Goal: Task Accomplishment & Management: Use online tool/utility

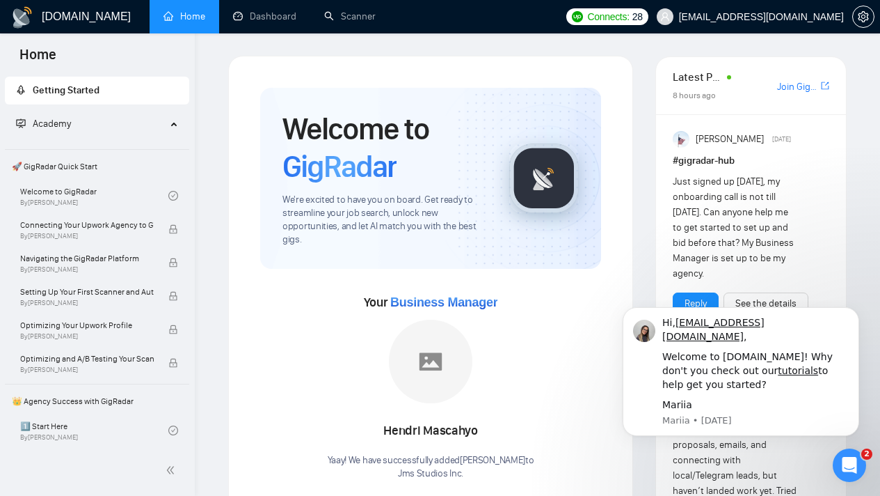
click at [116, 120] on span "Academy" at bounding box center [91, 124] width 150 height 28
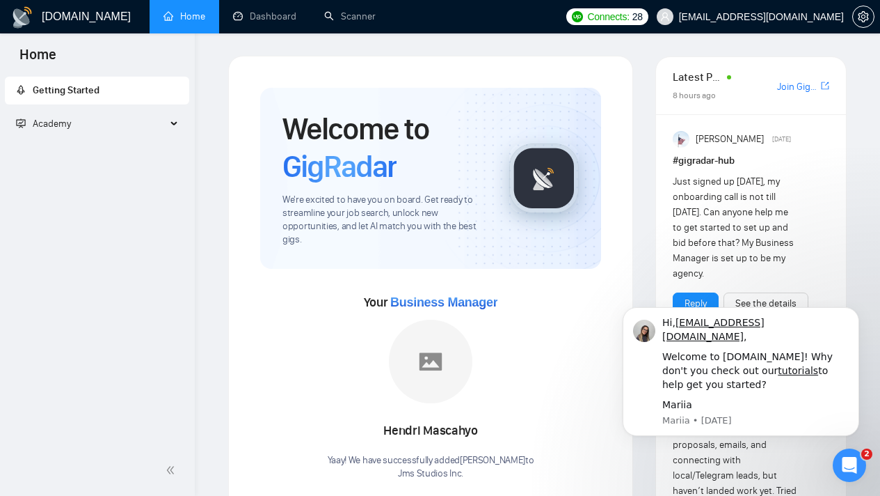
click at [116, 120] on span "Academy" at bounding box center [91, 124] width 150 height 28
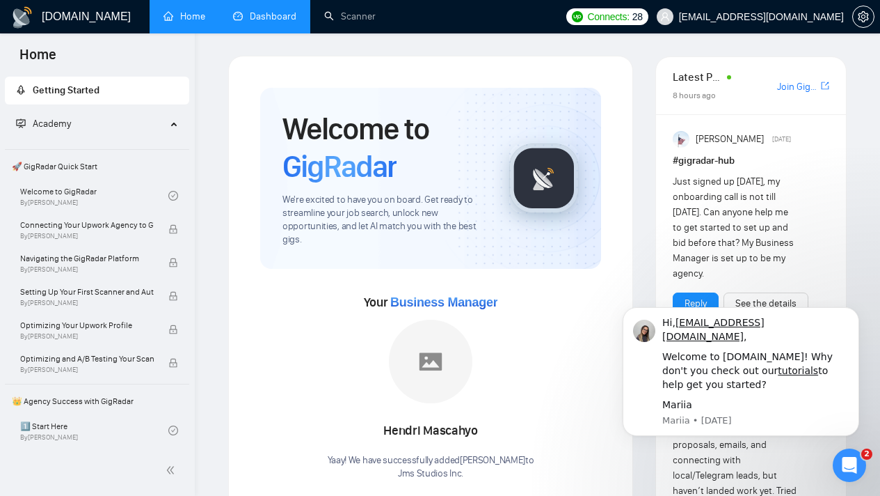
click at [262, 10] on link "Dashboard" at bounding box center [264, 16] width 63 height 12
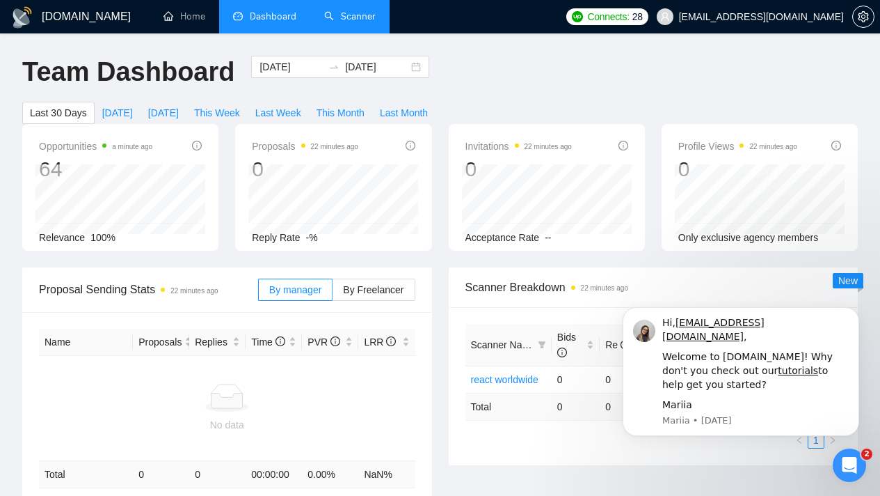
click at [358, 17] on link "Scanner" at bounding box center [350, 16] width 52 height 12
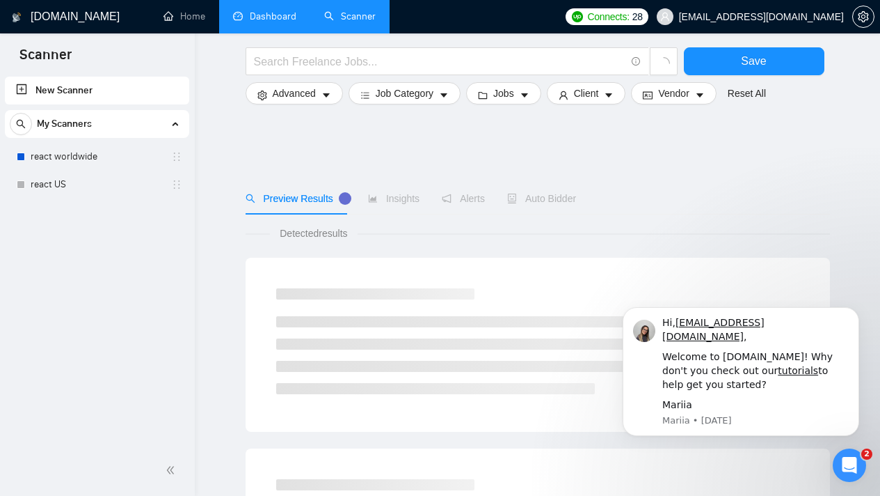
scroll to position [275, 0]
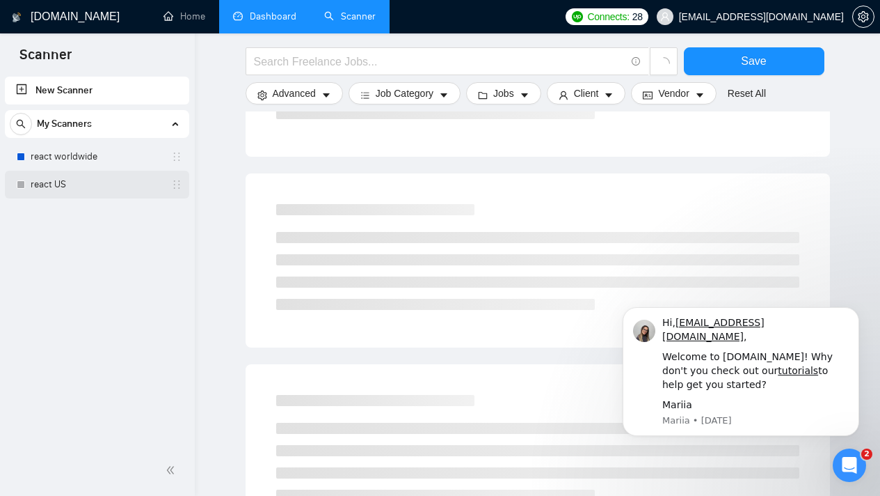
click at [127, 182] on link "react US" at bounding box center [97, 185] width 132 height 28
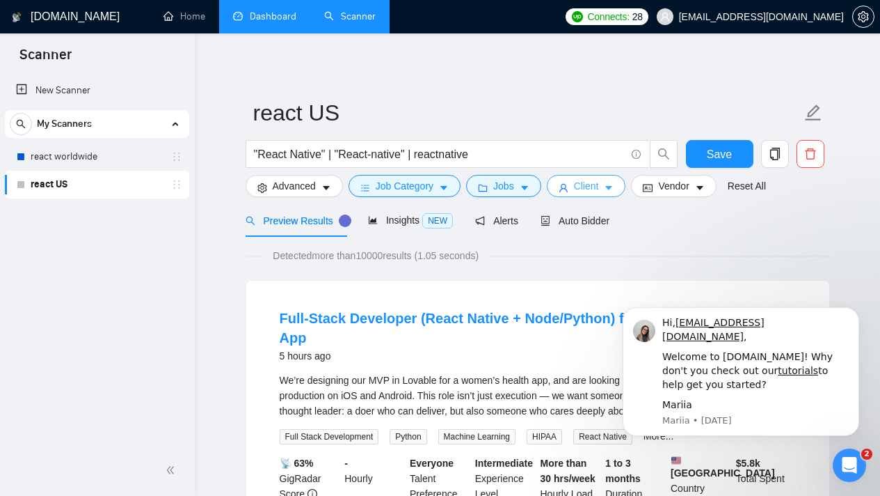
click at [567, 182] on span "user" at bounding box center [564, 187] width 10 height 10
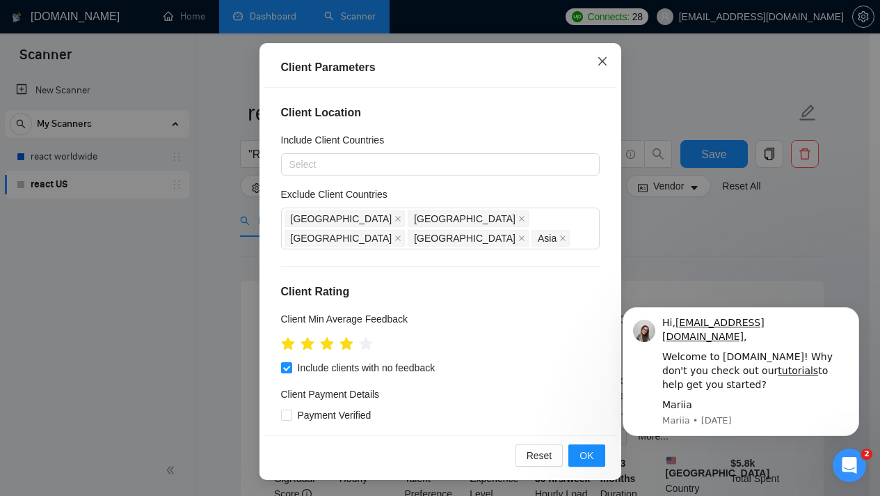
click at [597, 58] on icon "close" at bounding box center [602, 61] width 11 height 11
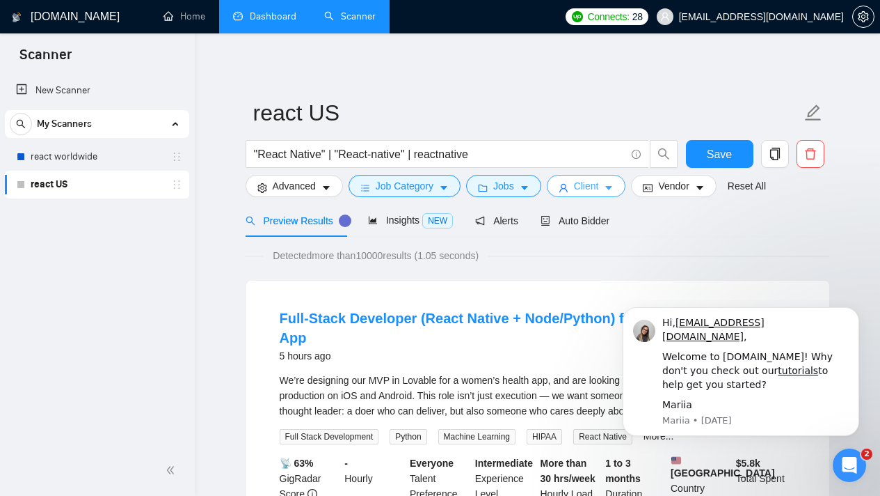
click at [614, 184] on icon "caret-down" at bounding box center [609, 188] width 10 height 10
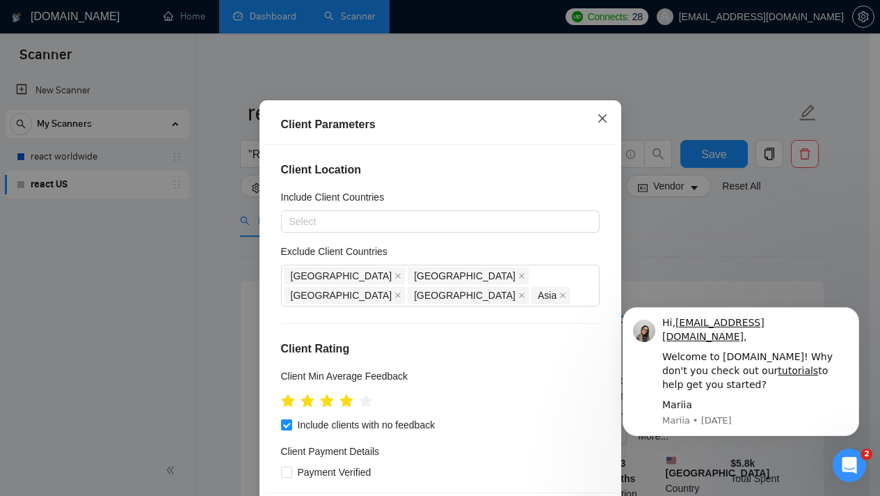
click at [600, 124] on icon "close" at bounding box center [602, 118] width 11 height 11
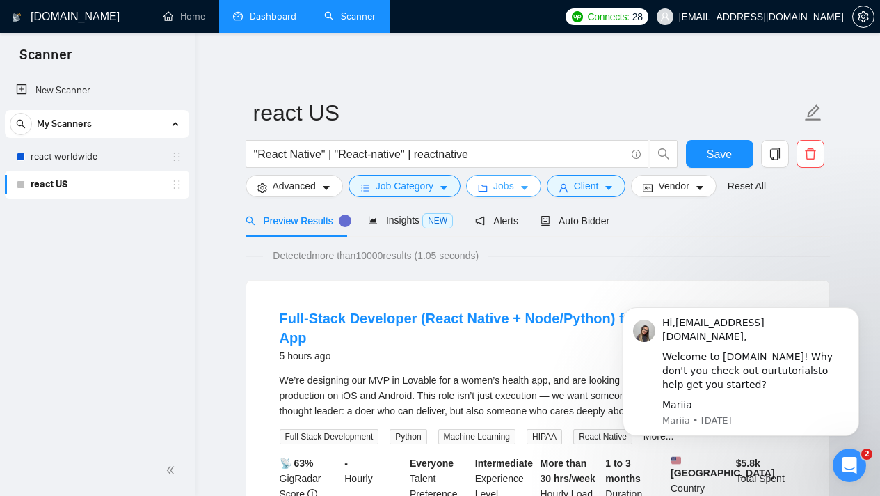
click at [526, 182] on button "Jobs" at bounding box center [503, 186] width 75 height 22
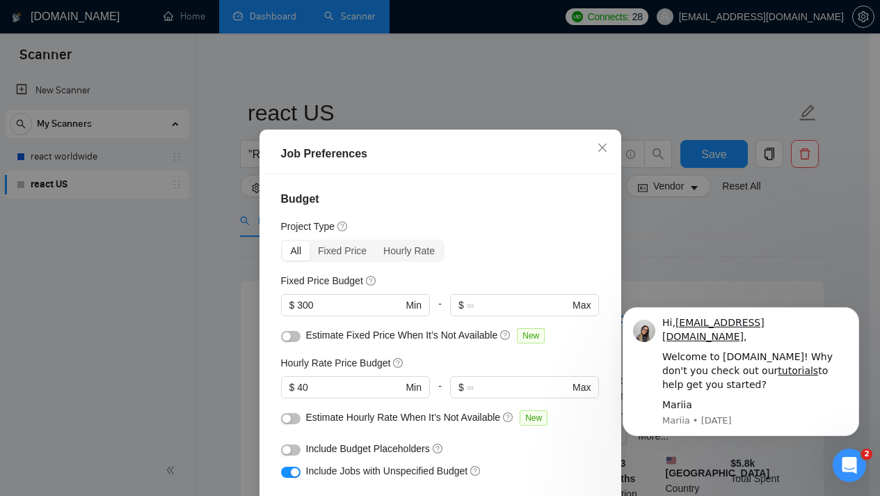
scroll to position [24, 0]
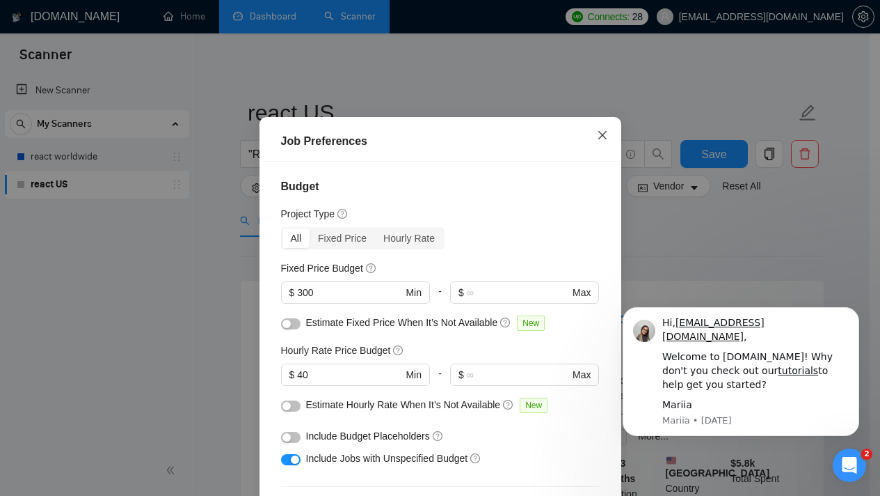
click at [597, 142] on span "Close" at bounding box center [603, 136] width 38 height 38
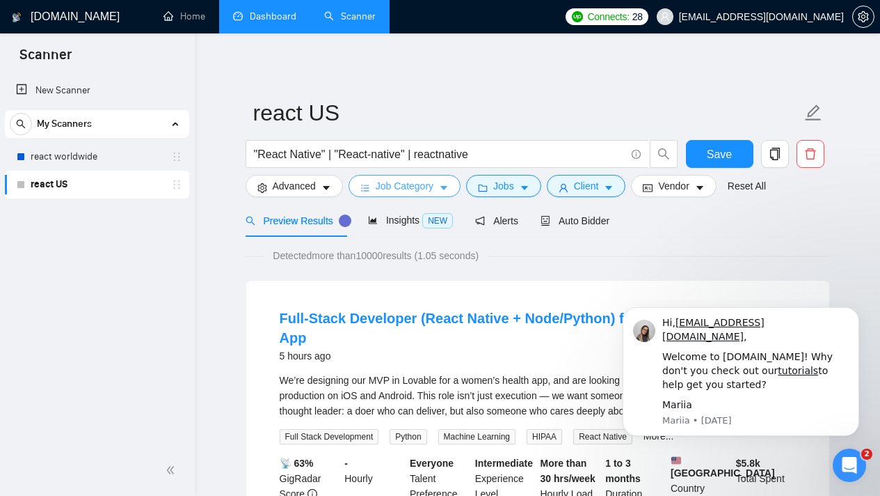
click at [428, 178] on span "Job Category" at bounding box center [405, 185] width 58 height 15
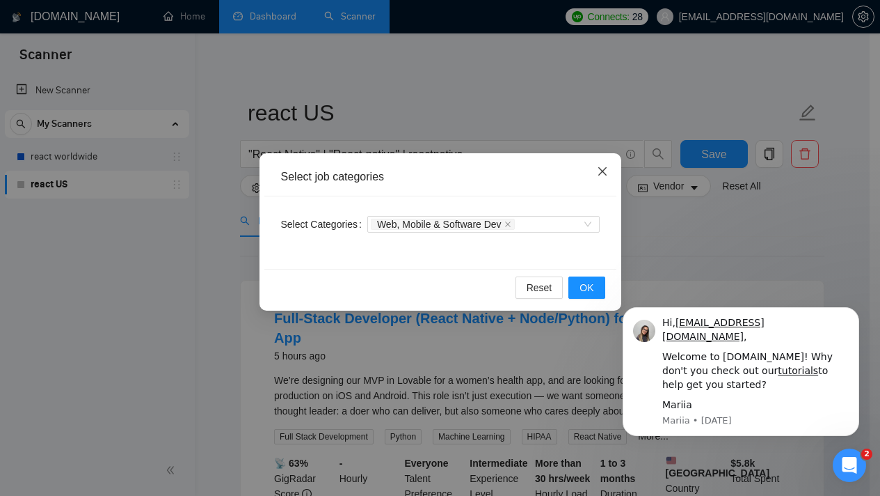
click at [594, 174] on span "Close" at bounding box center [603, 172] width 38 height 38
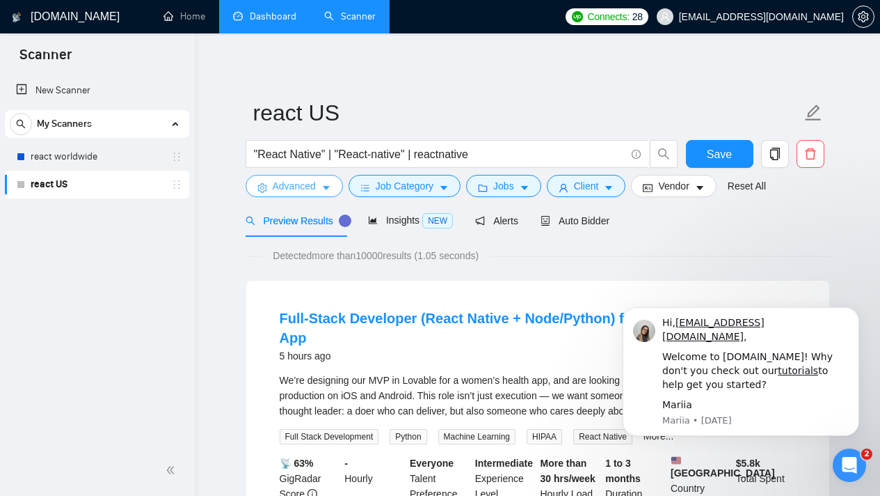
click at [330, 185] on icon "caret-down" at bounding box center [327, 188] width 10 height 10
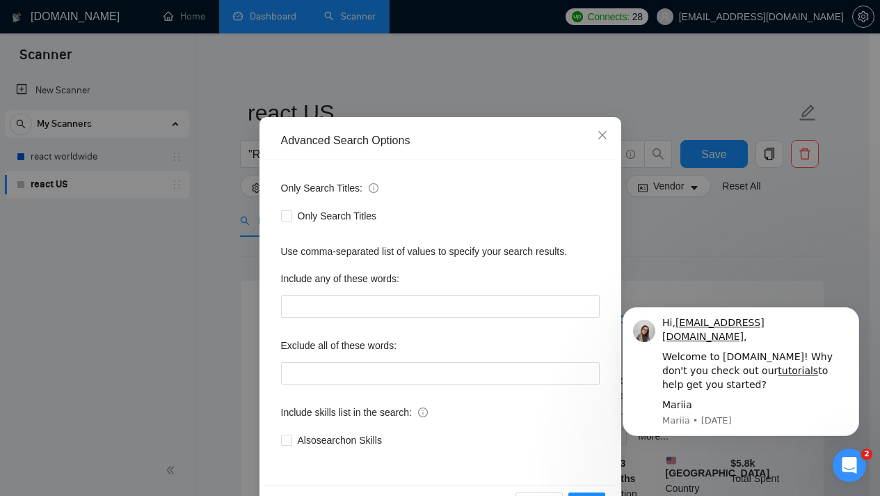
scroll to position [0, 0]
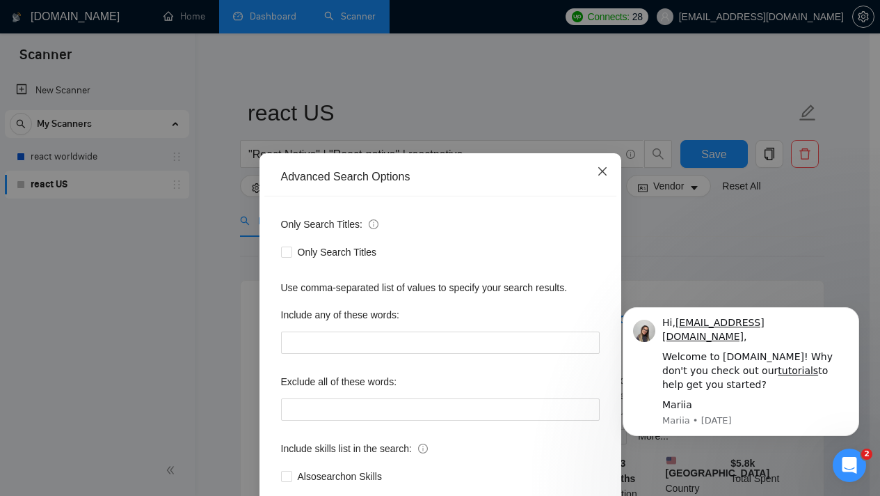
click at [596, 177] on span "Close" at bounding box center [603, 172] width 38 height 38
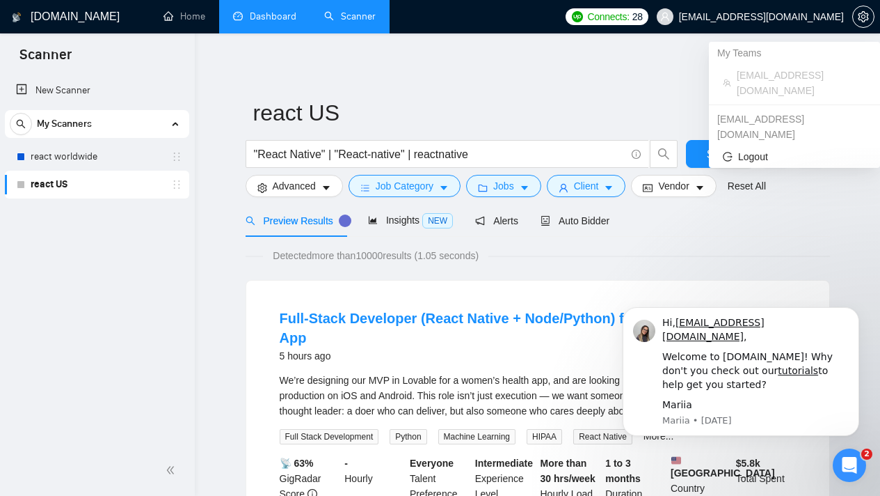
click at [745, 17] on span "[EMAIL_ADDRESS][DOMAIN_NAME]" at bounding box center [761, 17] width 165 height 0
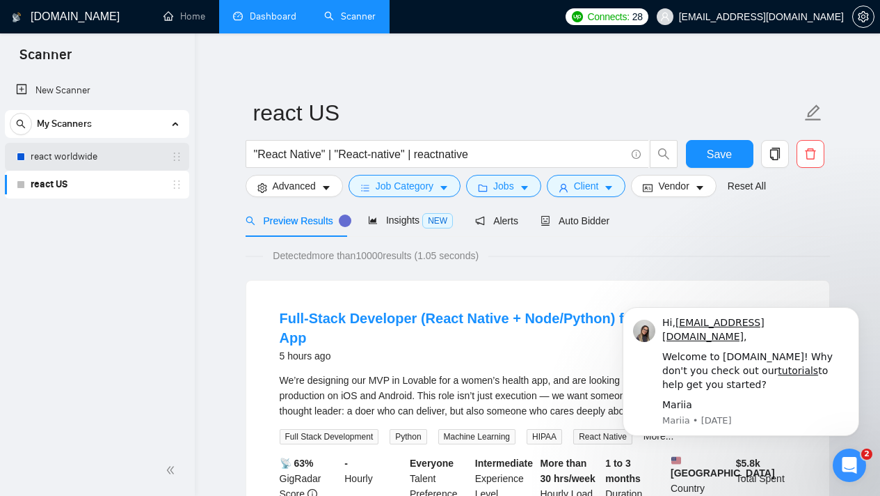
click at [56, 148] on link "react worldwide" at bounding box center [97, 157] width 132 height 28
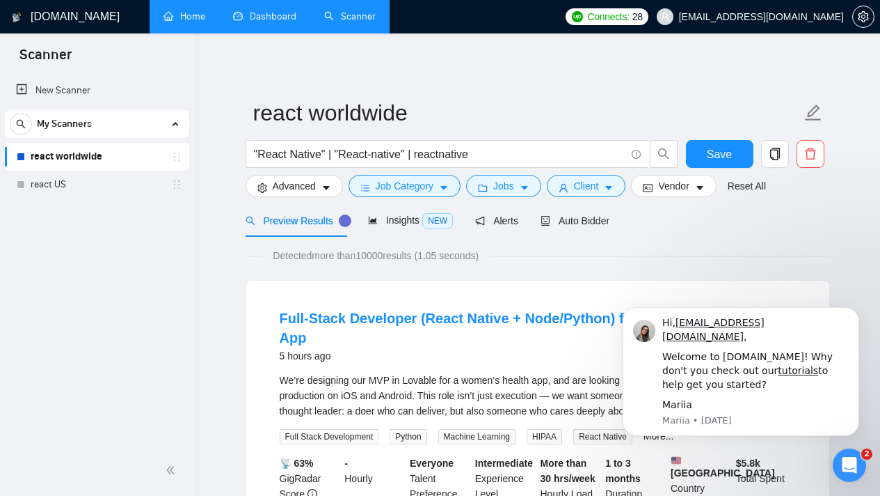
click at [174, 17] on link "Home" at bounding box center [185, 16] width 42 height 12
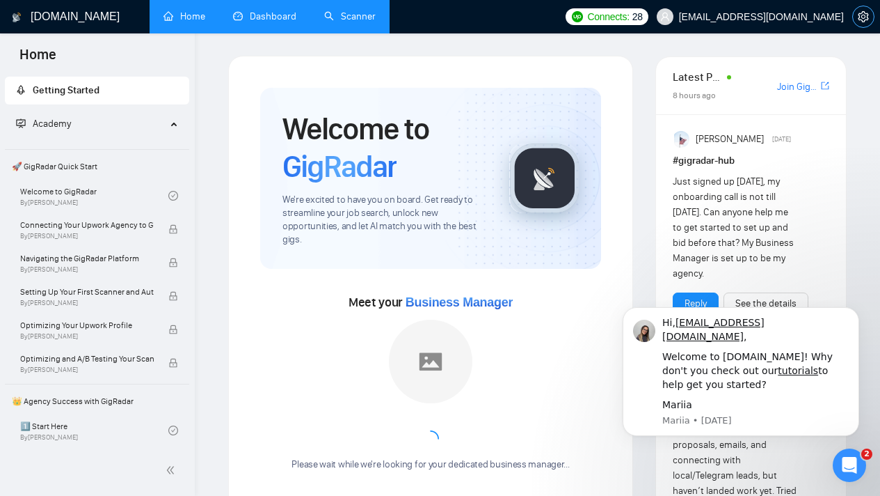
click at [868, 24] on button "button" at bounding box center [864, 17] width 22 height 22
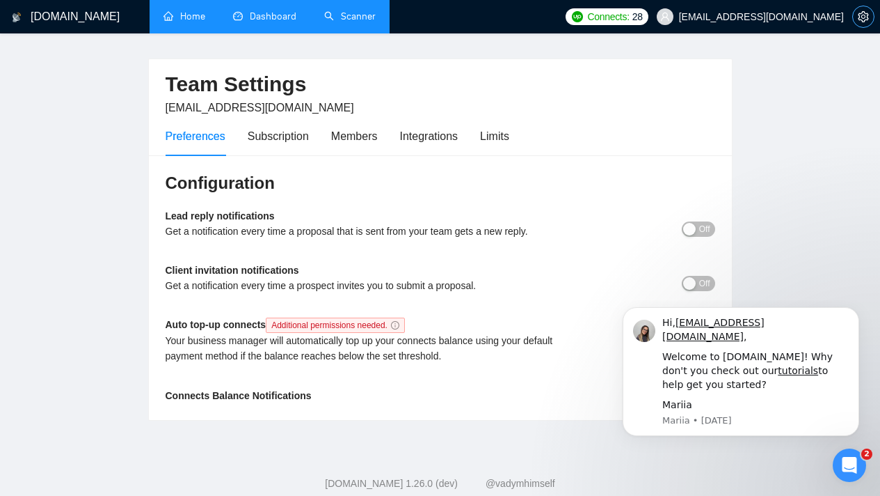
scroll to position [64, 0]
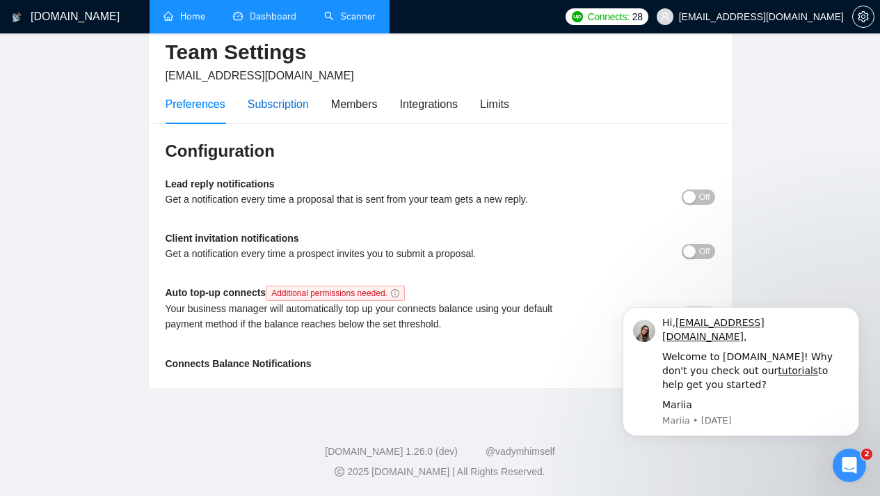
click at [290, 106] on div "Subscription" at bounding box center [278, 103] width 61 height 17
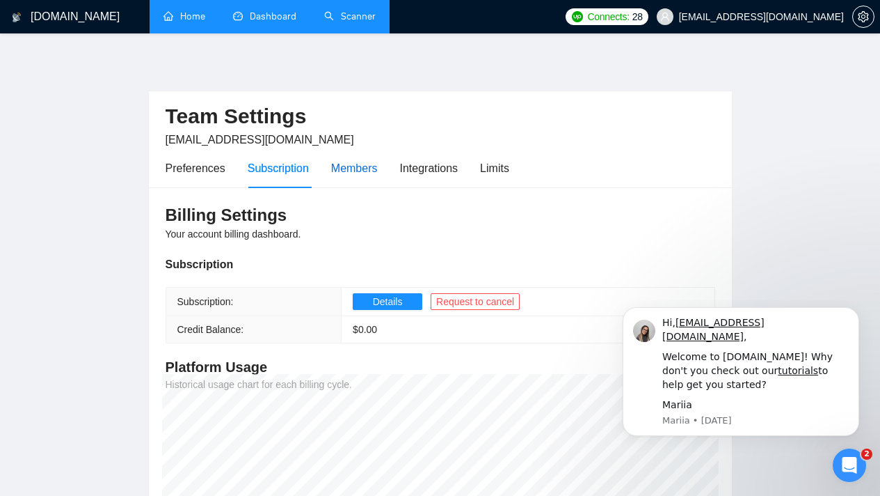
click at [376, 166] on div "Members" at bounding box center [354, 167] width 47 height 17
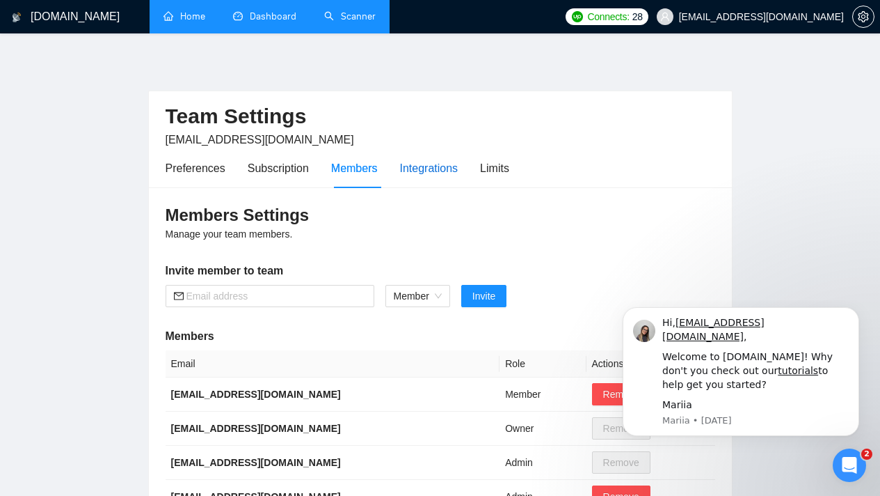
click at [418, 163] on div "Integrations" at bounding box center [429, 167] width 58 height 17
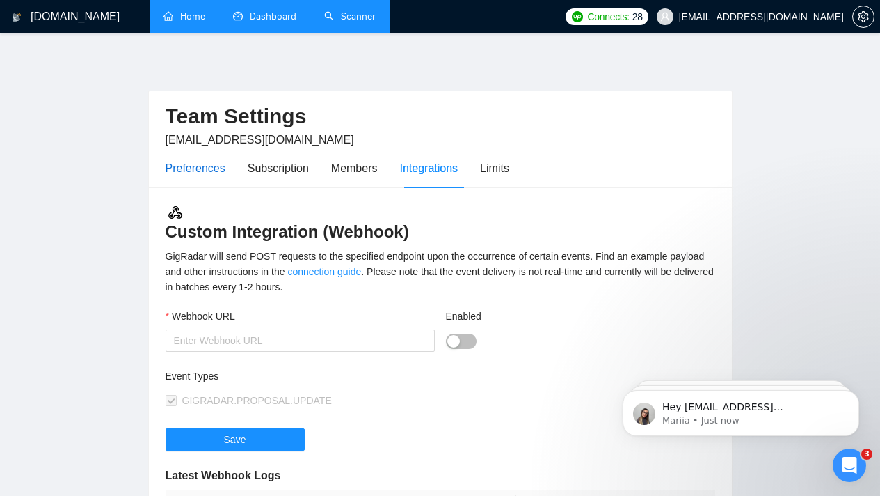
click at [171, 159] on div "Preferences" at bounding box center [196, 167] width 60 height 17
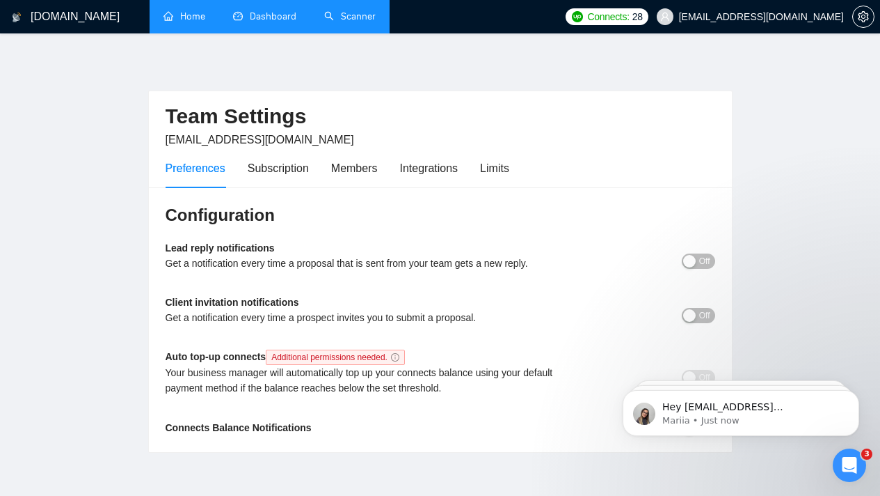
scroll to position [64, 0]
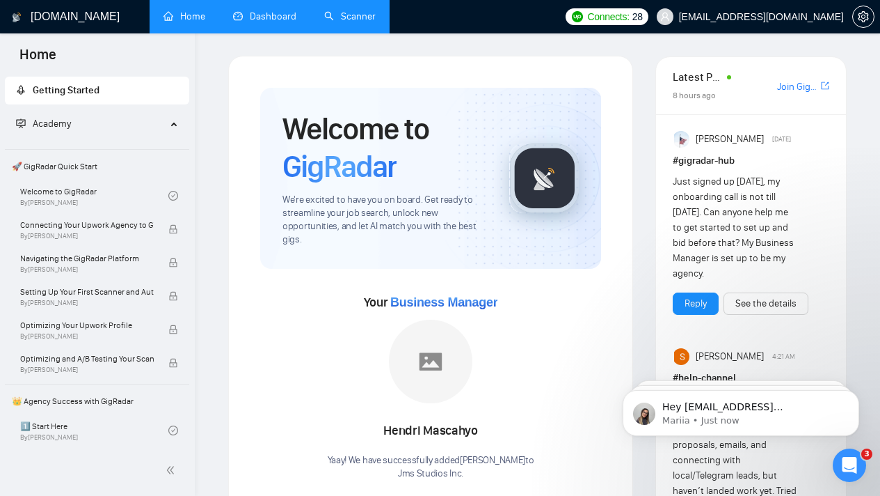
click at [294, 22] on link "Dashboard" at bounding box center [264, 16] width 63 height 12
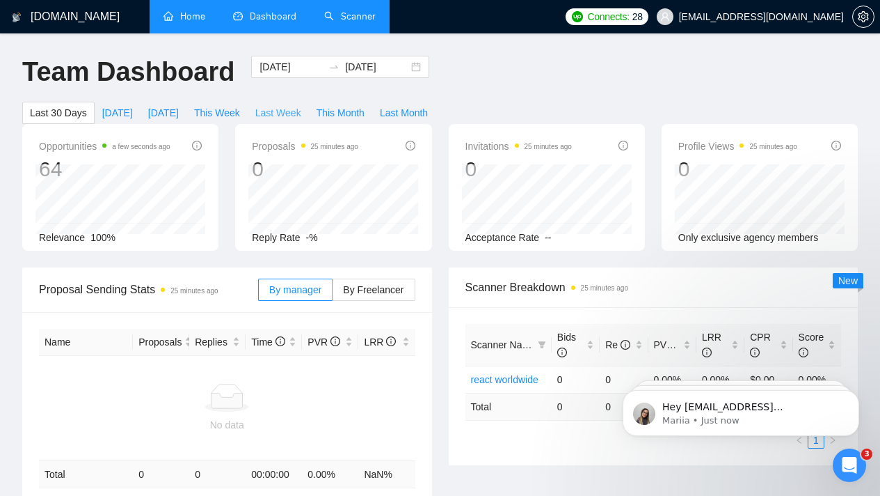
click at [295, 116] on span "Last Week" at bounding box center [278, 112] width 46 height 15
type input "[DATE]"
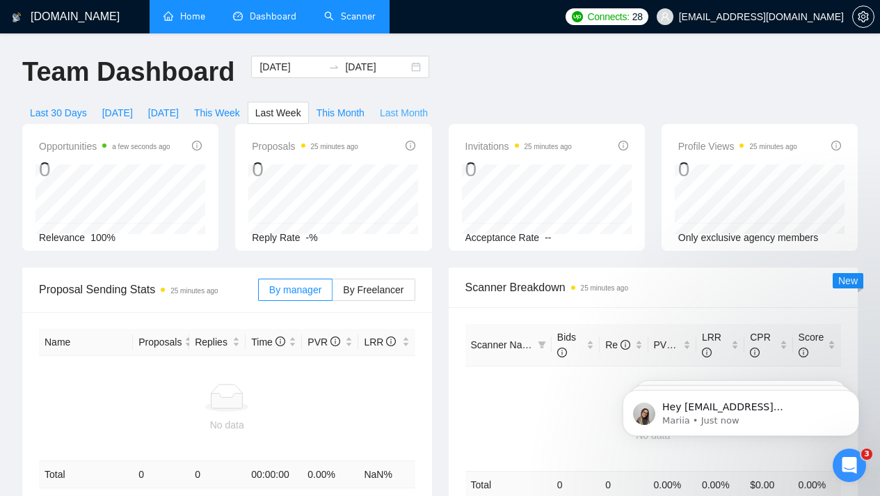
click at [409, 111] on span "Last Month" at bounding box center [404, 112] width 48 height 15
type input "[DATE]"
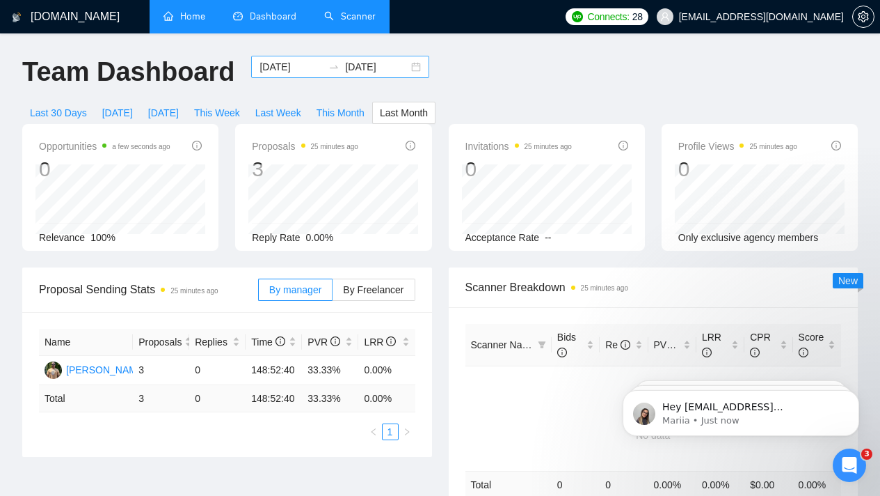
click at [406, 72] on div "[DATE] [DATE]" at bounding box center [340, 67] width 178 height 22
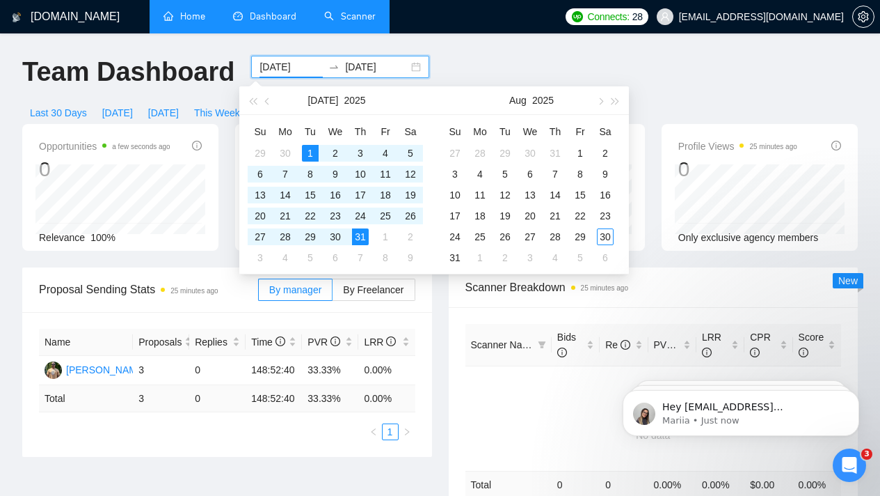
click at [449, 55] on div "[DOMAIN_NAME] Home Dashboard Scanner Connects: 28 [EMAIL_ADDRESS][DOMAIN_NAME] …" at bounding box center [440, 439] width 880 height 878
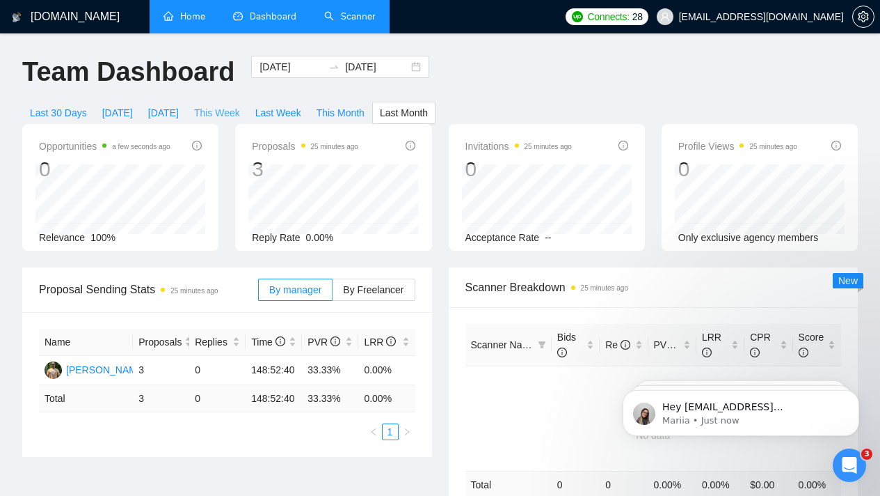
click at [240, 105] on span "This Week" at bounding box center [217, 112] width 46 height 15
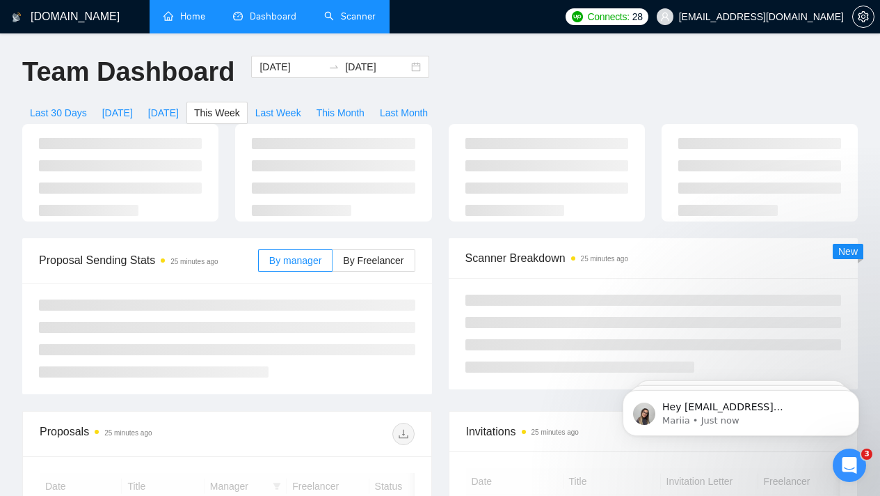
type input "[DATE]"
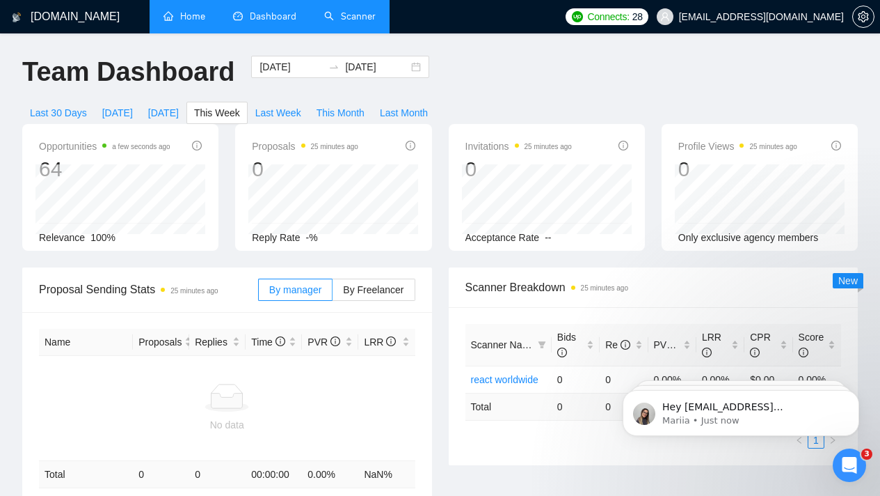
click at [191, 72] on h1 "Team Dashboard" at bounding box center [128, 72] width 212 height 33
click at [336, 22] on link "Scanner" at bounding box center [350, 16] width 52 height 12
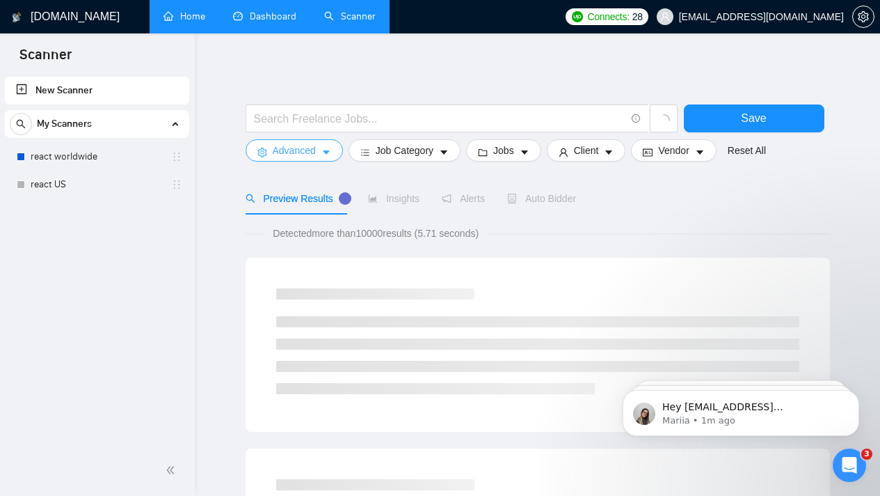
click at [333, 152] on button "Advanced" at bounding box center [294, 150] width 97 height 22
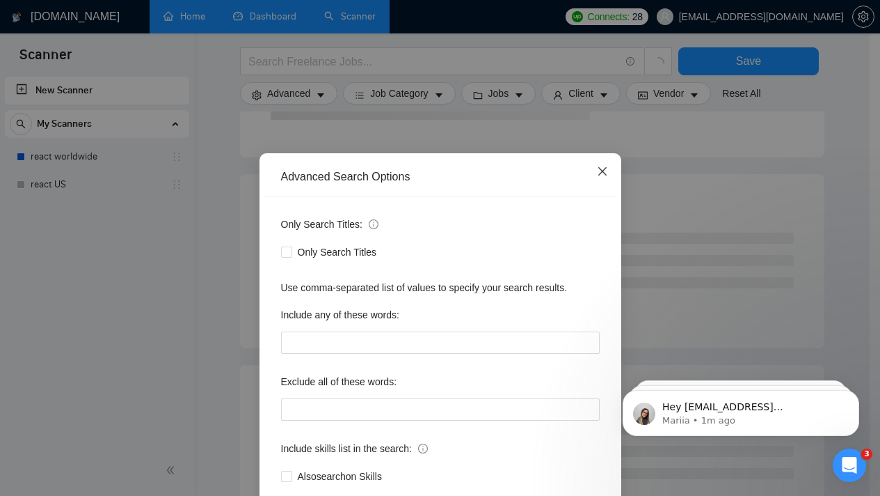
click at [603, 169] on span "Close" at bounding box center [603, 172] width 38 height 38
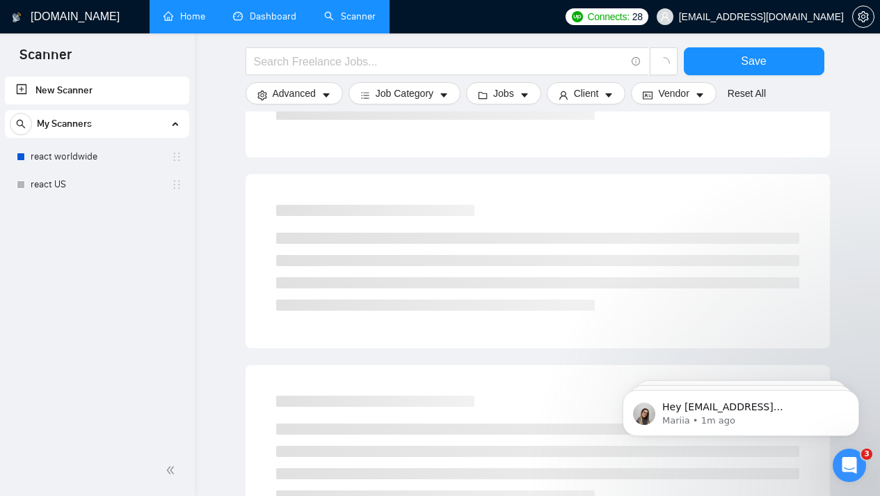
click at [461, 103] on div "Job Category" at bounding box center [405, 93] width 118 height 22
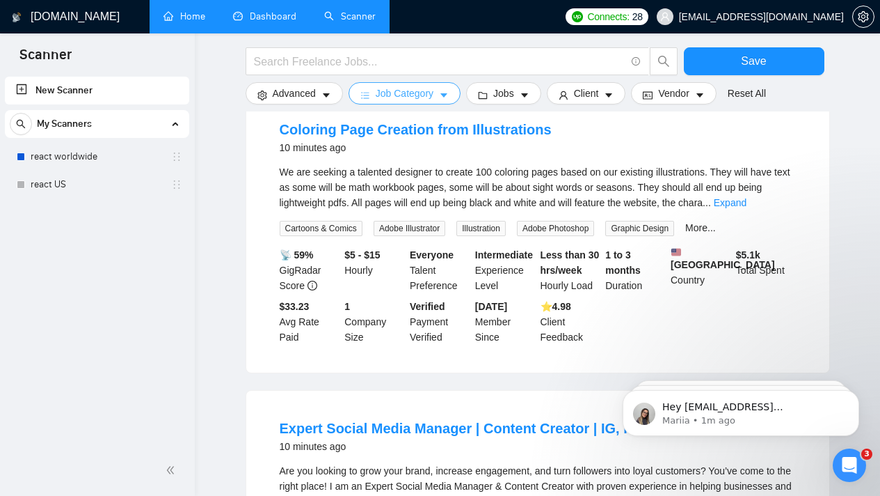
click at [458, 101] on button "Job Category" at bounding box center [405, 93] width 112 height 22
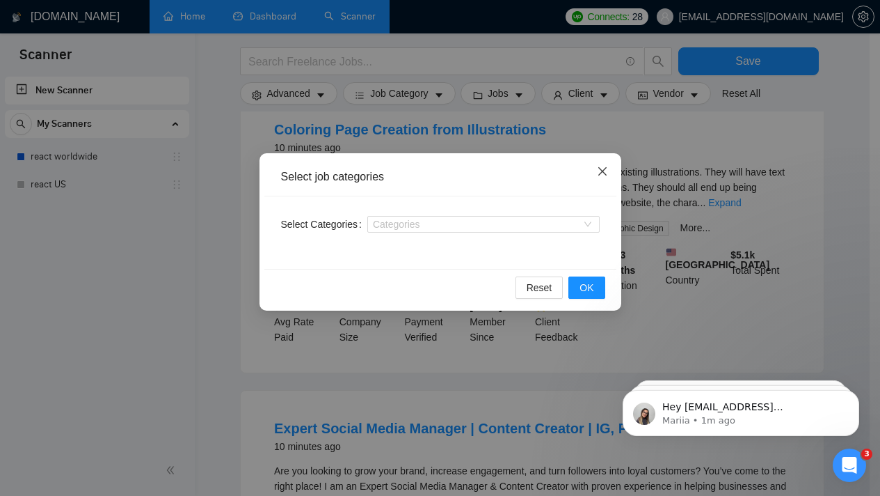
click at [592, 163] on span "Close" at bounding box center [603, 172] width 38 height 38
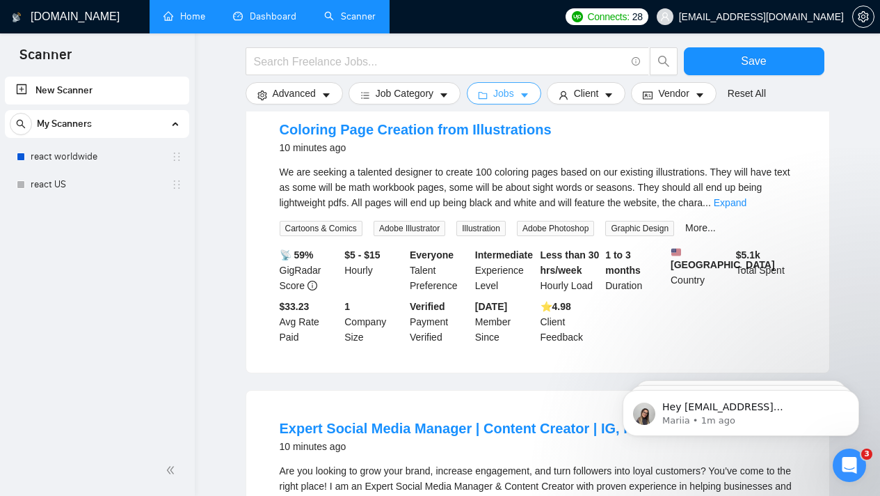
click at [505, 88] on span "Jobs" at bounding box center [503, 93] width 21 height 15
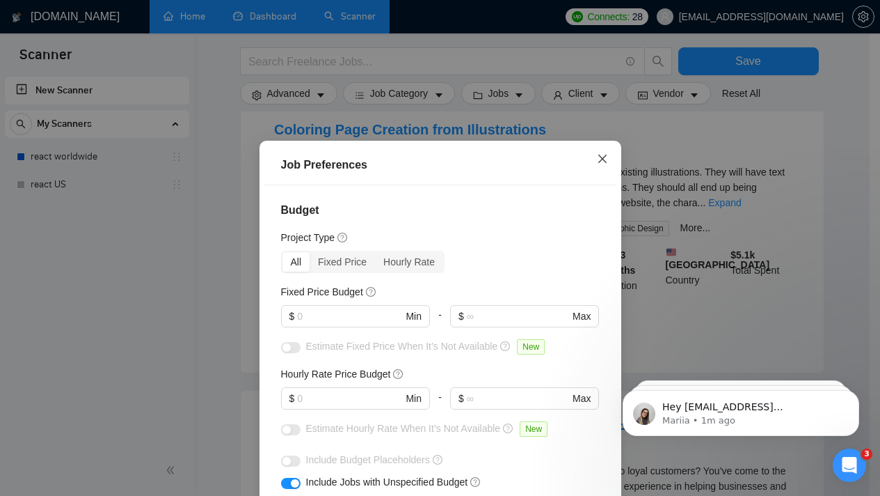
click at [605, 155] on span "Close" at bounding box center [603, 160] width 38 height 38
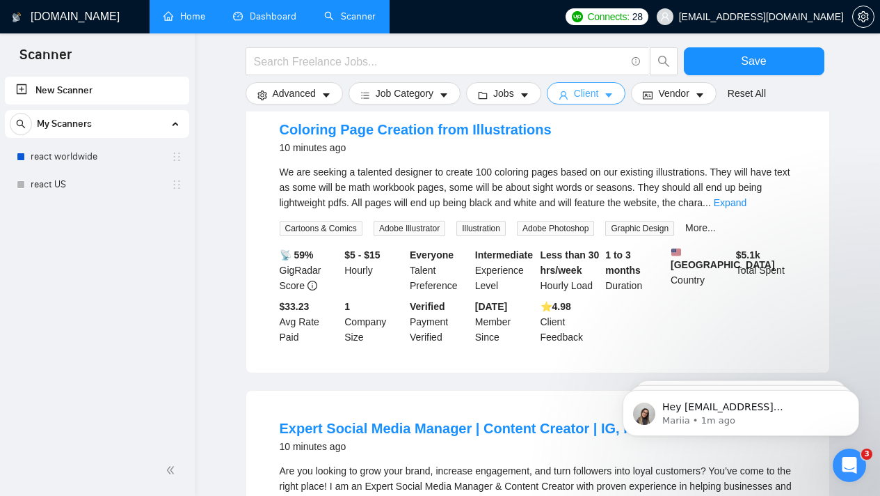
click at [614, 100] on icon "caret-down" at bounding box center [609, 95] width 10 height 10
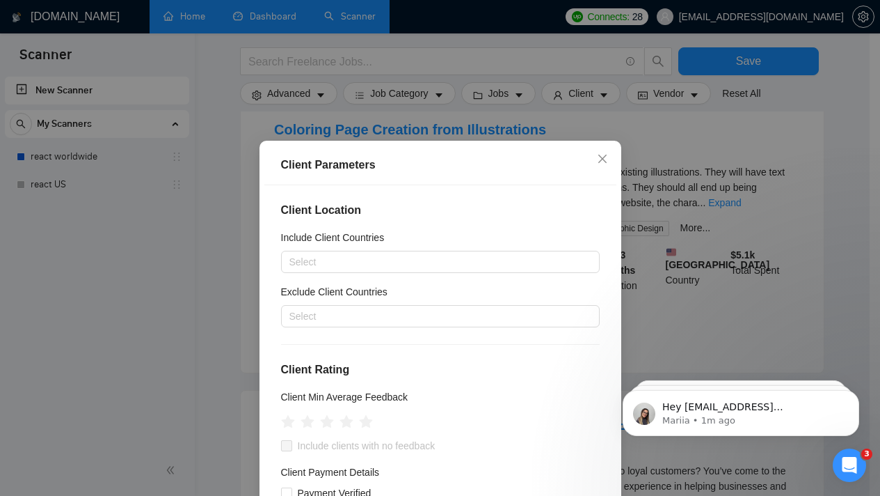
click at [137, 133] on div "Client Parameters Client Location Include Client Countries Select Exclude Clien…" at bounding box center [440, 248] width 880 height 496
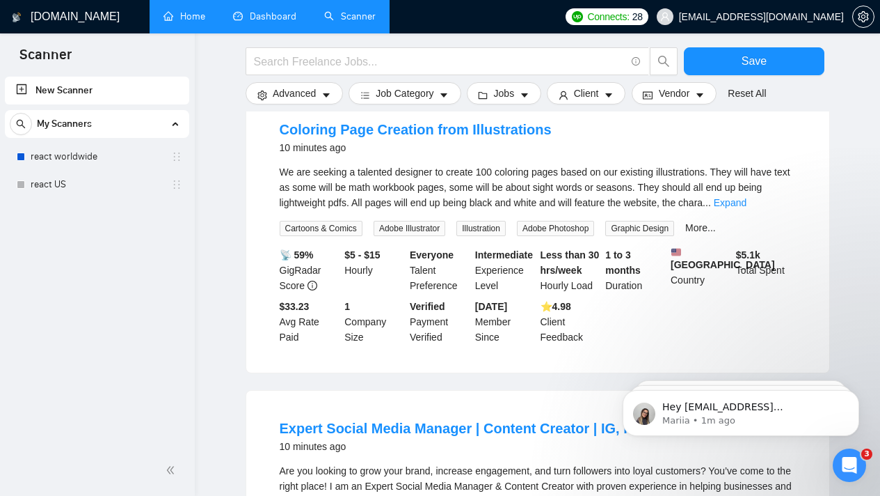
click at [136, 129] on div "My Scanners" at bounding box center [97, 124] width 175 height 28
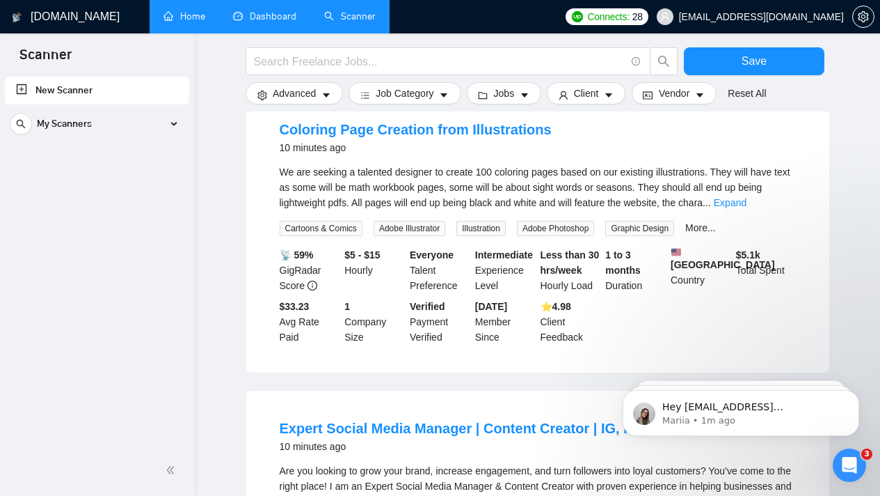
click at [150, 102] on link "New Scanner" at bounding box center [97, 91] width 162 height 28
click at [106, 93] on link "New Scanner" at bounding box center [97, 91] width 162 height 28
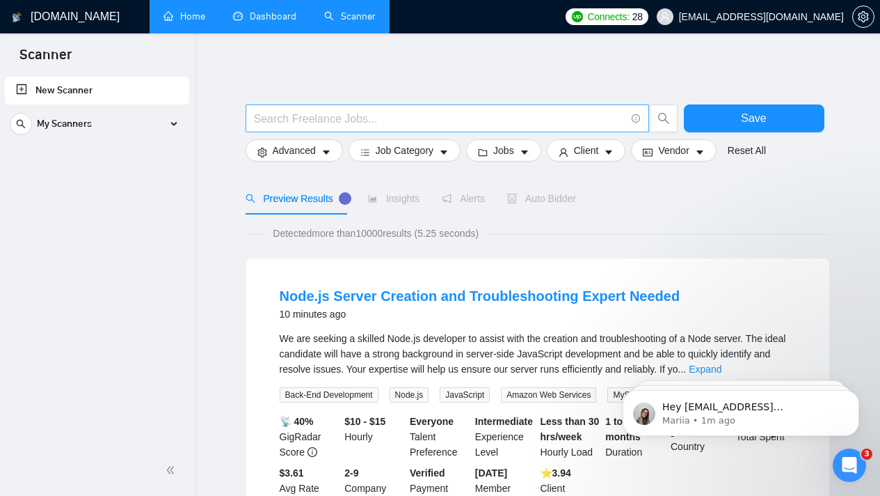
click at [295, 123] on input "text" at bounding box center [440, 118] width 372 height 17
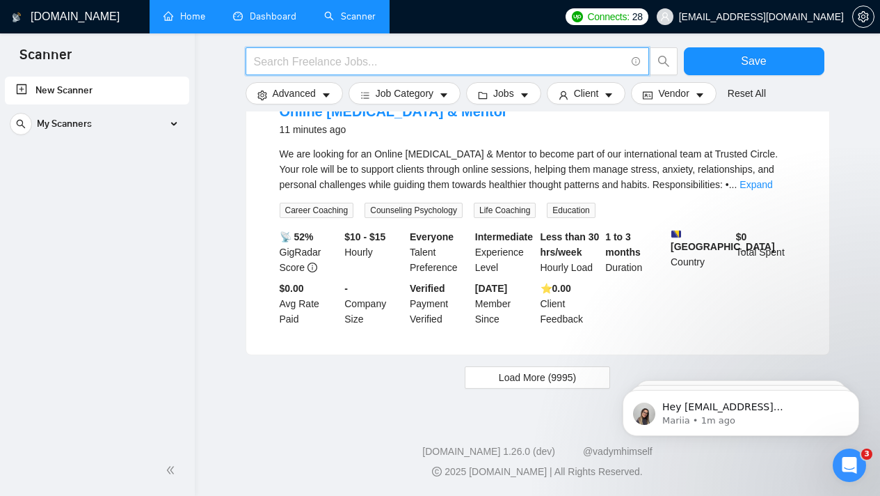
scroll to position [1427, 0]
